Goal: Task Accomplishment & Management: Complete application form

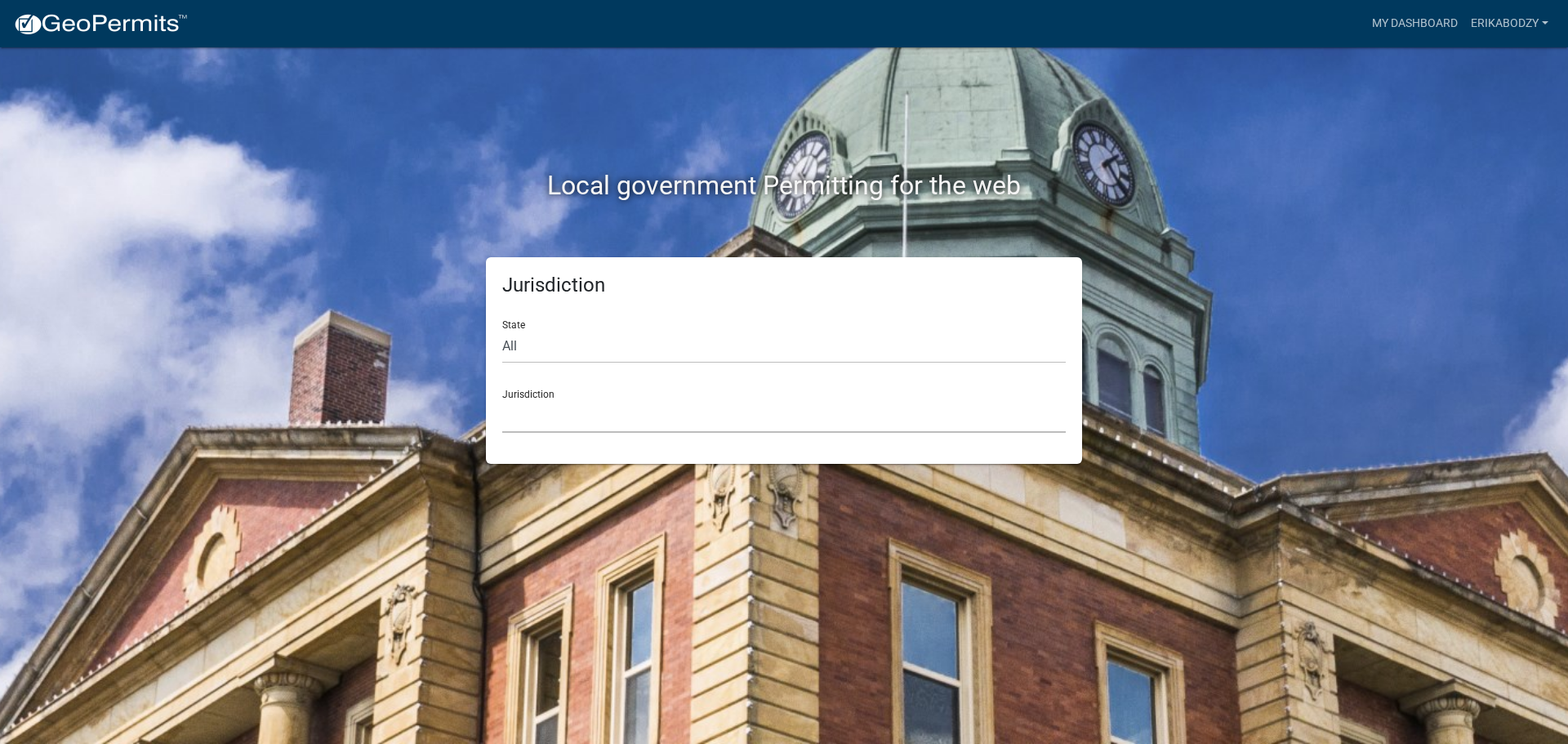
click at [540, 416] on select "[GEOGRAPHIC_DATA], [US_STATE] [GEOGRAPHIC_DATA], [US_STATE][PERSON_NAME][GEOGRA…" at bounding box center [784, 416] width 563 height 33
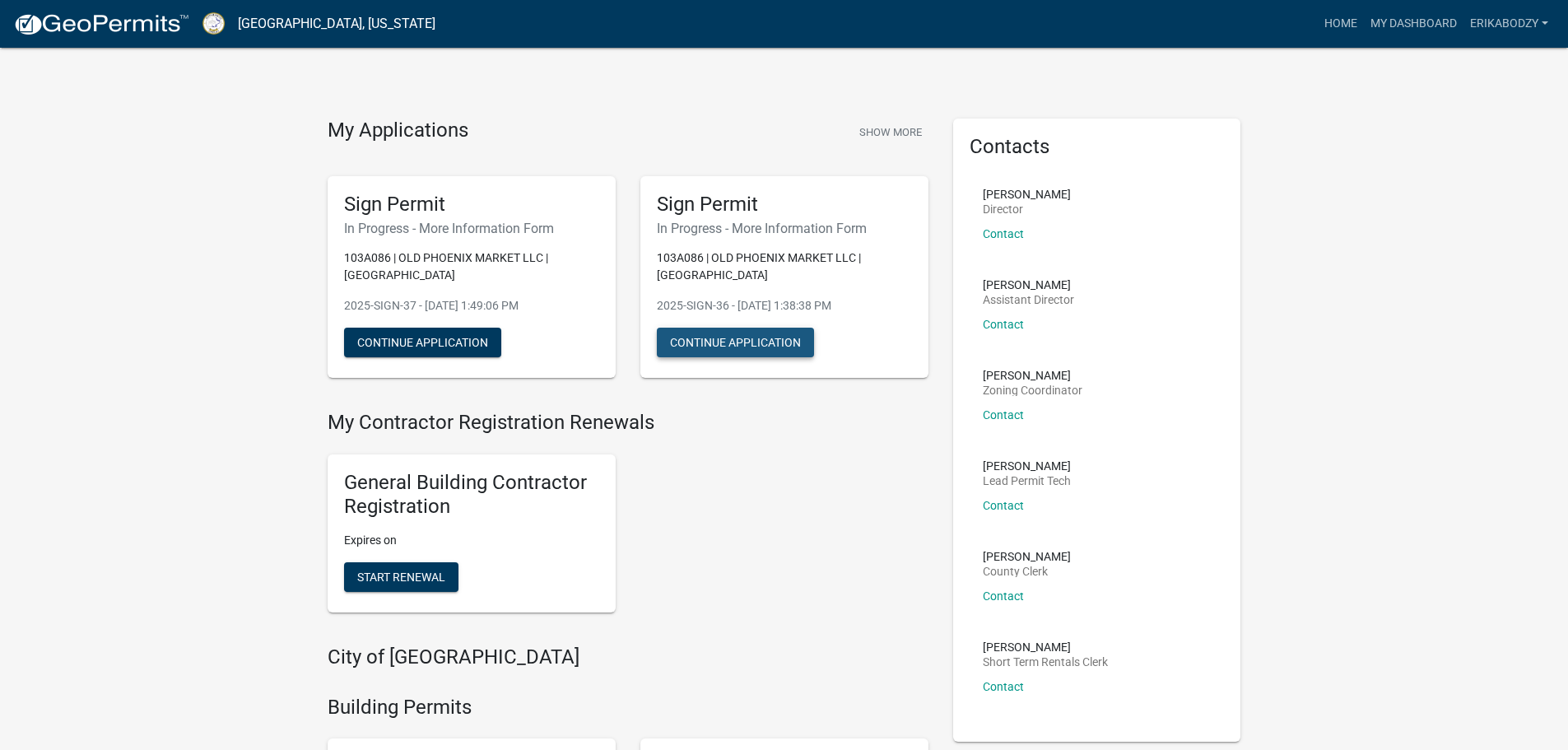
click at [756, 343] on button "Continue Application" at bounding box center [735, 342] width 157 height 30
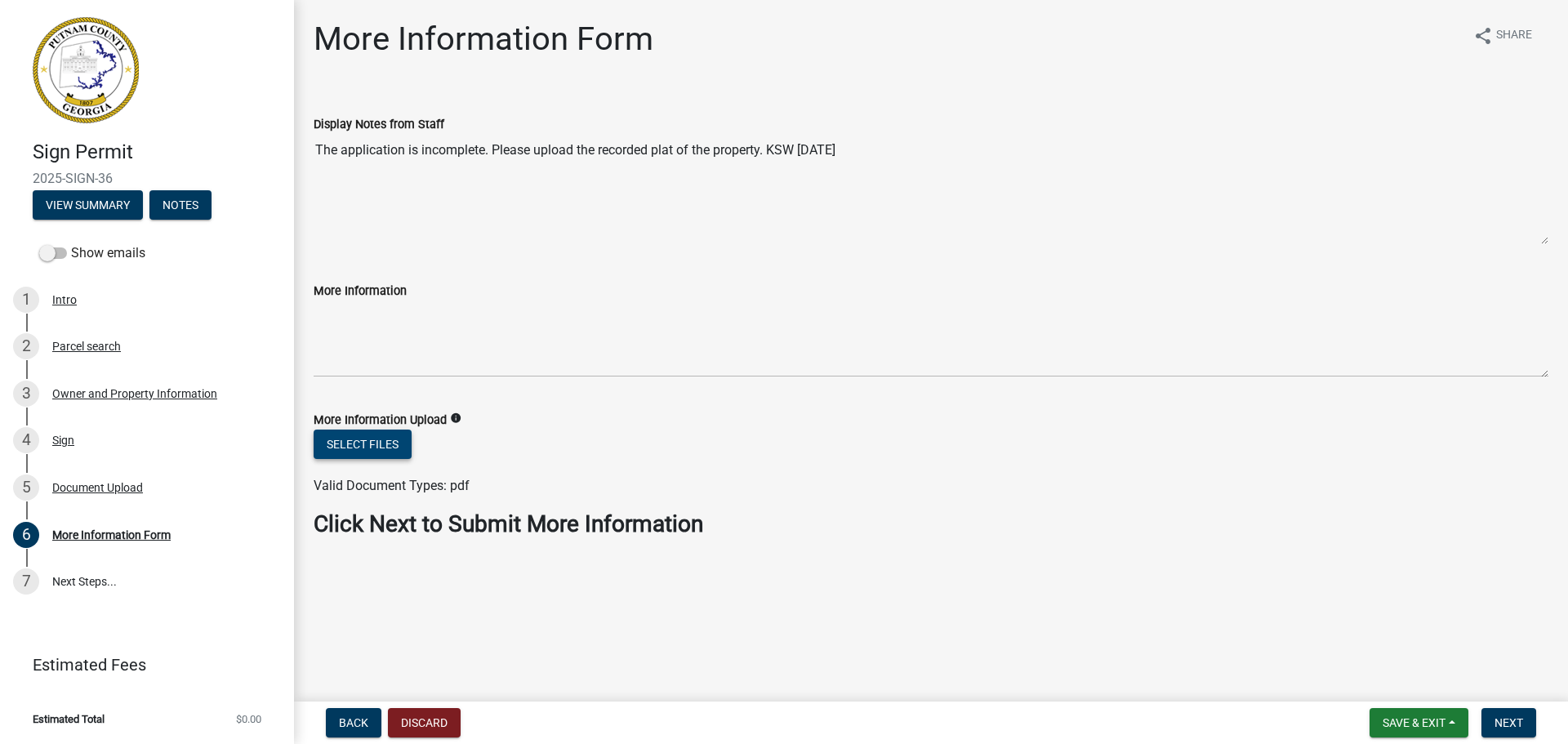
click at [369, 450] on button "Select files" at bounding box center [362, 444] width 98 height 29
click at [1283, 445] on div "Select files" at bounding box center [930, 446] width 1235 height 33
click at [354, 443] on button "Select files" at bounding box center [362, 444] width 98 height 29
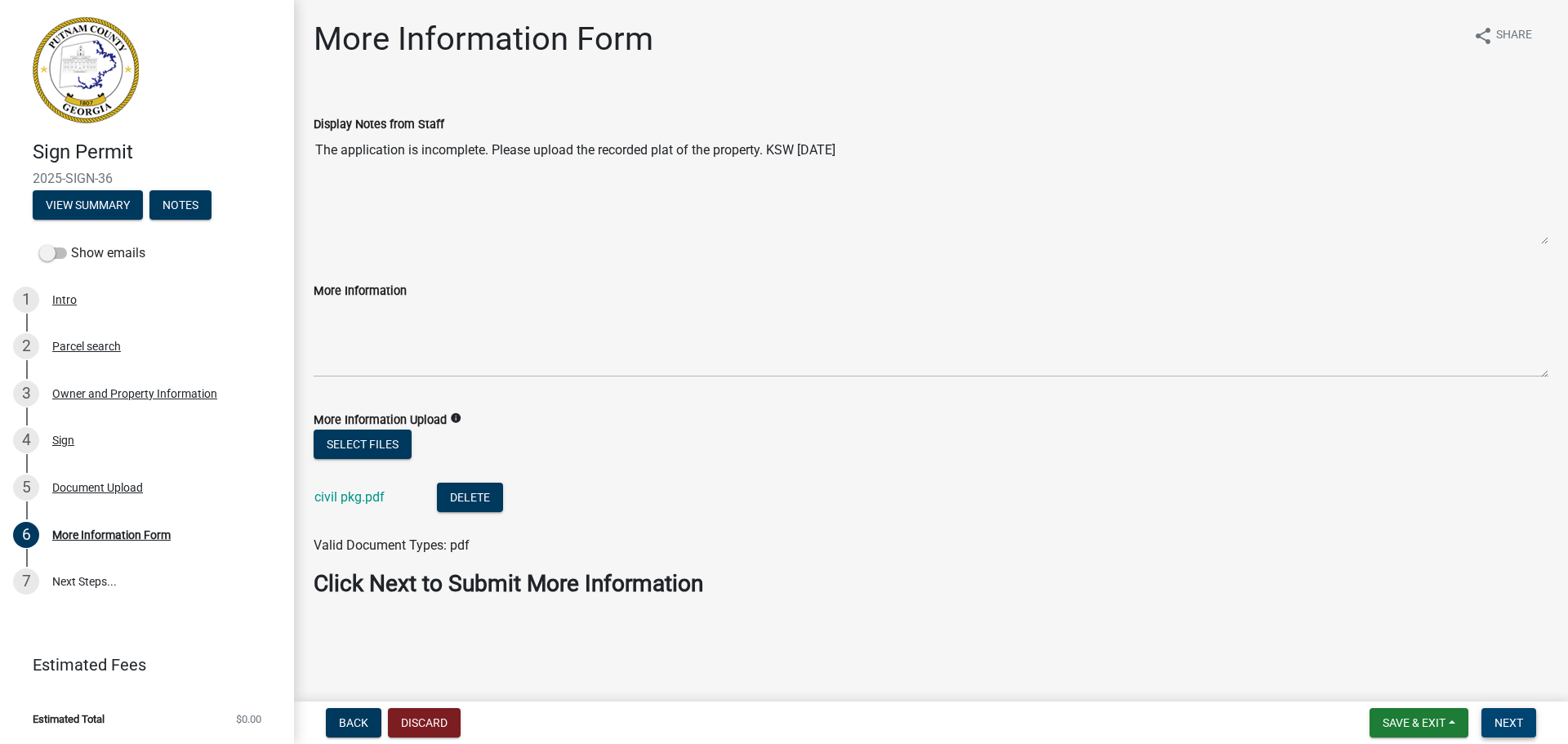
click at [1513, 725] on span "Next" at bounding box center [1508, 723] width 28 height 13
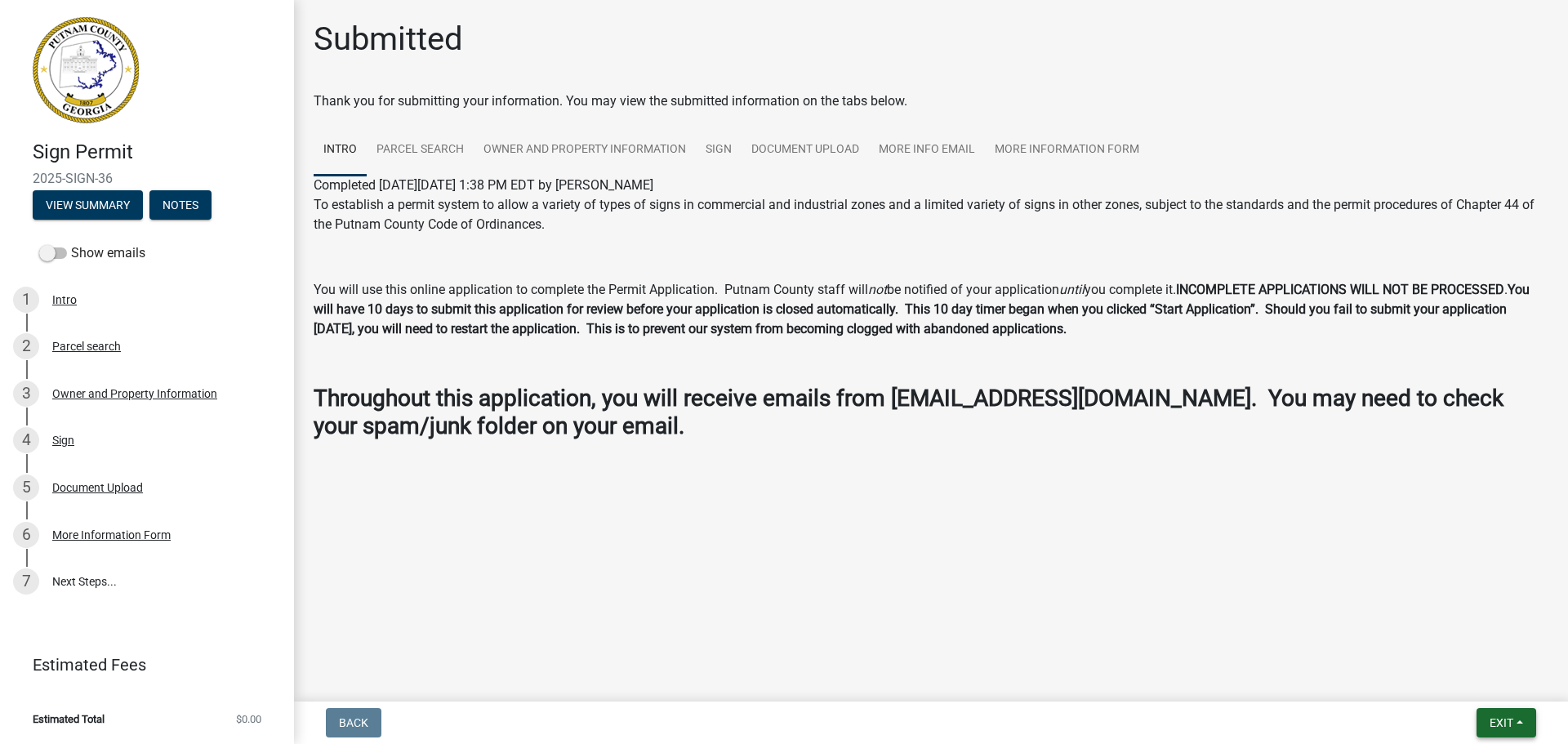
click at [1526, 727] on button "Exit" at bounding box center [1506, 722] width 60 height 29
click at [1438, 682] on button "Save & Exit" at bounding box center [1471, 680] width 131 height 39
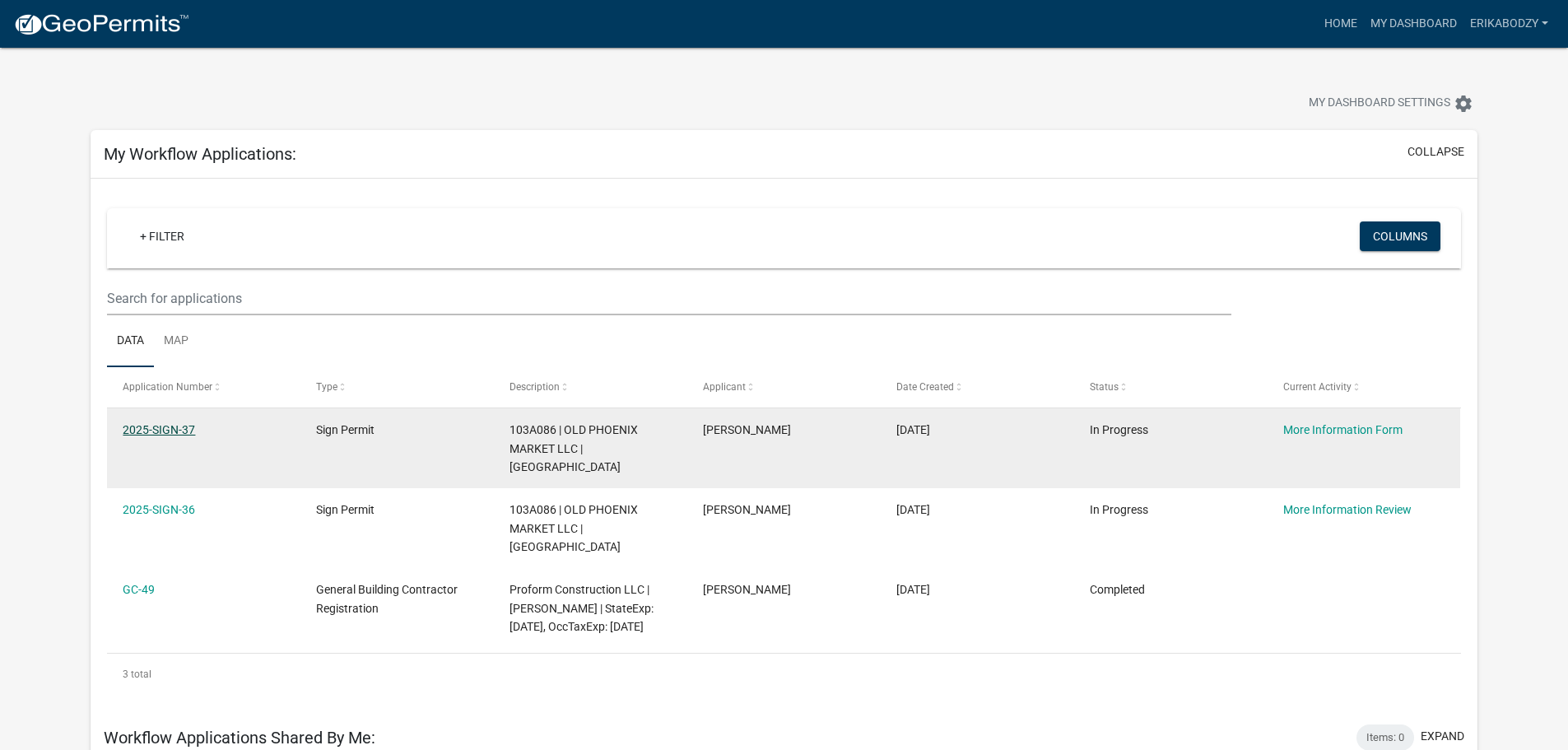
click at [137, 429] on link "2025-SIGN-37" at bounding box center [159, 430] width 72 height 13
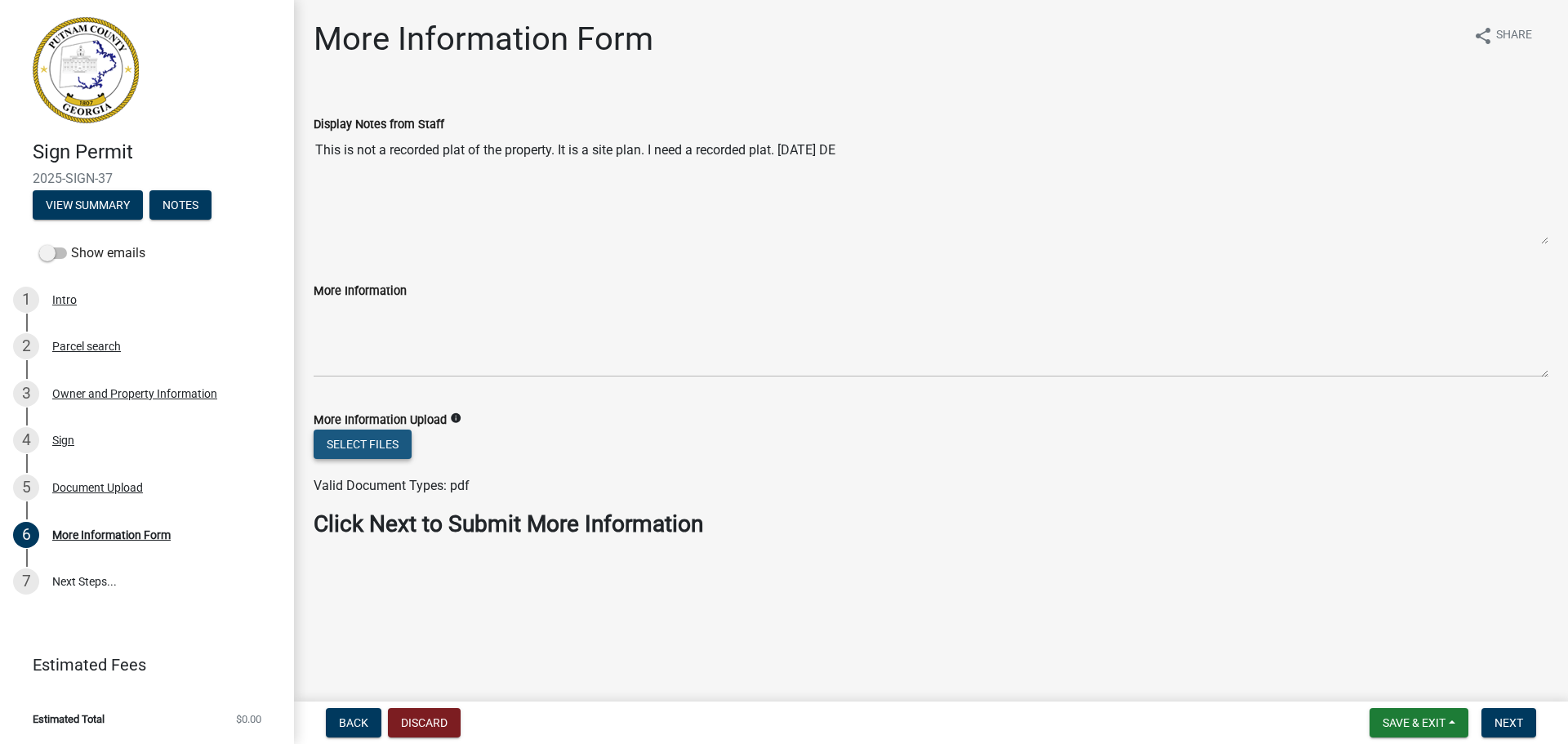
click at [368, 444] on button "Select files" at bounding box center [362, 444] width 98 height 29
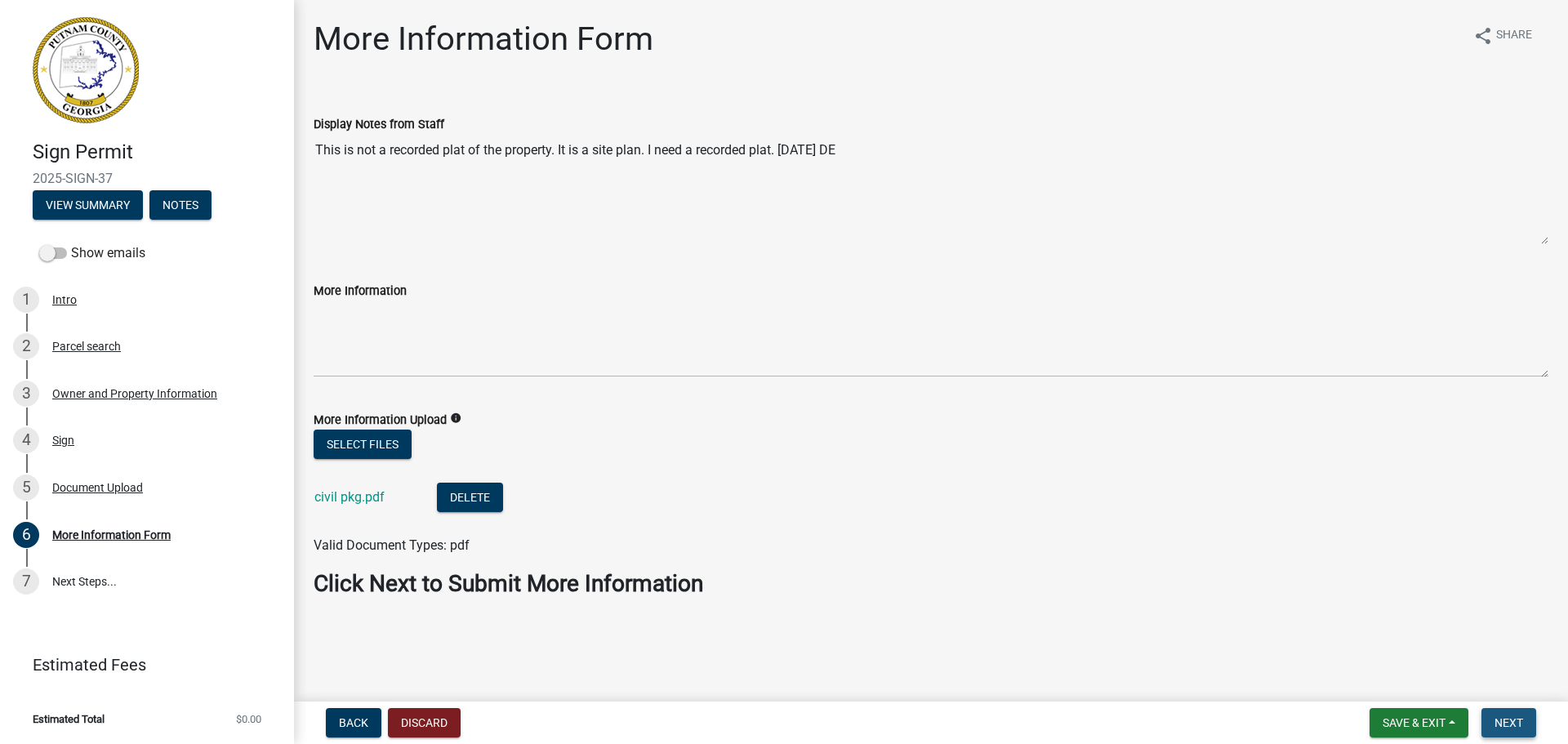
click at [1506, 727] on span "Next" at bounding box center [1508, 723] width 28 height 13
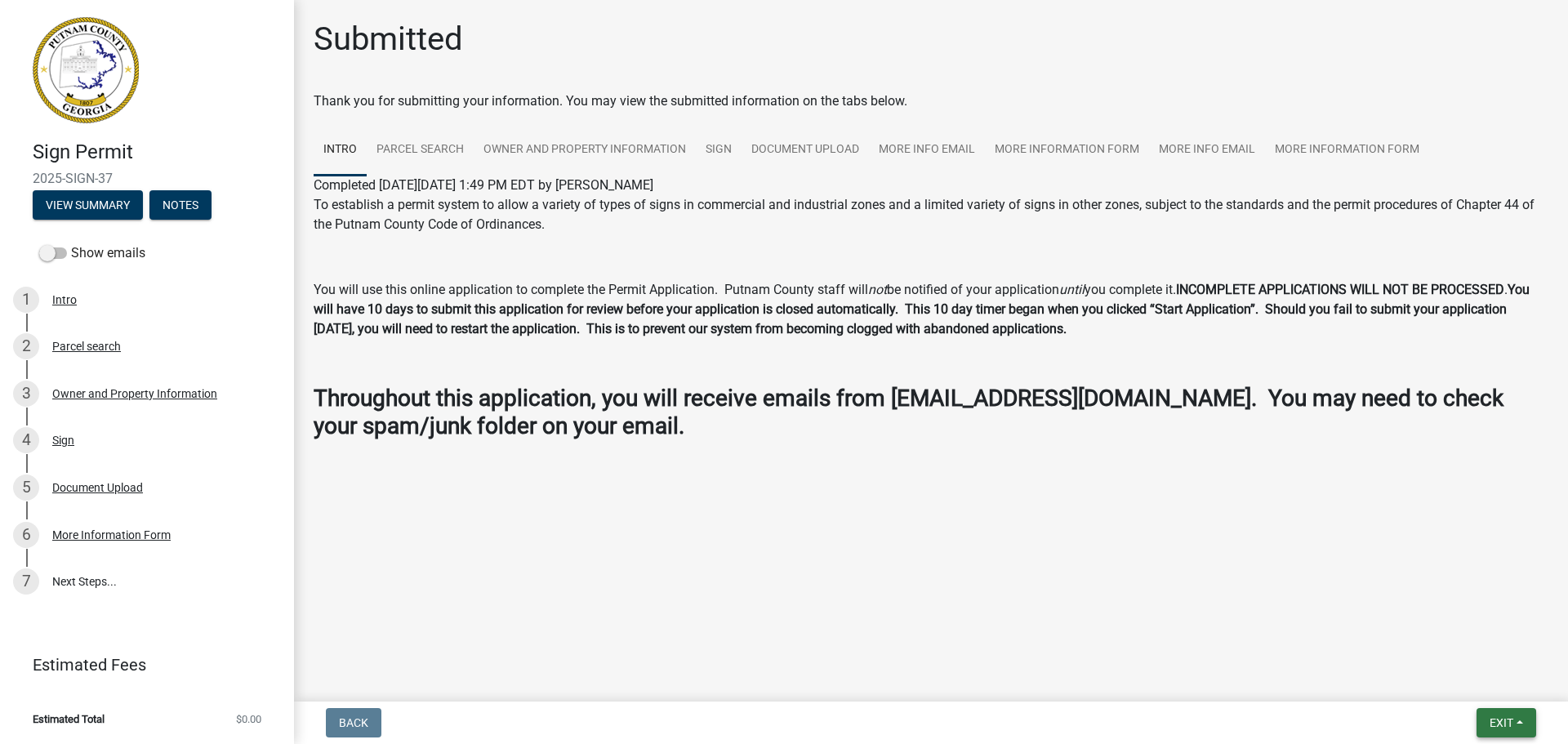
click at [1498, 734] on button "Exit" at bounding box center [1506, 722] width 60 height 29
click at [1479, 678] on button "Save & Exit" at bounding box center [1471, 680] width 131 height 39
